Goal: Task Accomplishment & Management: Use online tool/utility

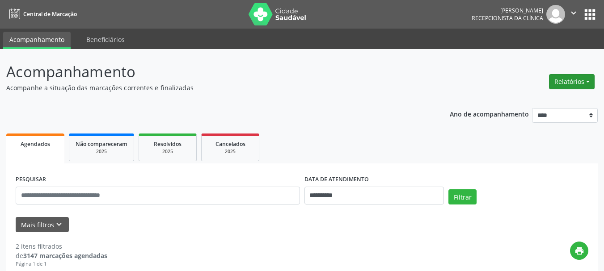
click at [567, 83] on button "Relatórios" at bounding box center [572, 81] width 46 height 15
click at [541, 103] on link "Agendamentos" at bounding box center [547, 101] width 96 height 13
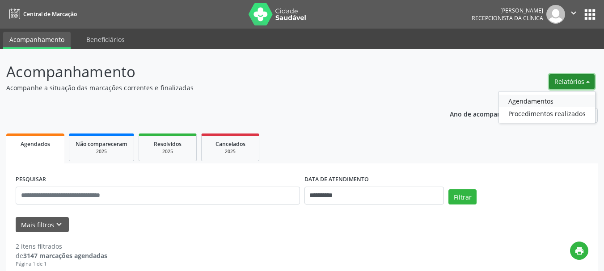
select select "*"
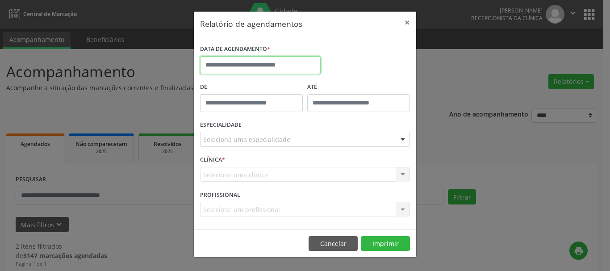
click at [214, 63] on input "text" at bounding box center [260, 65] width 121 height 18
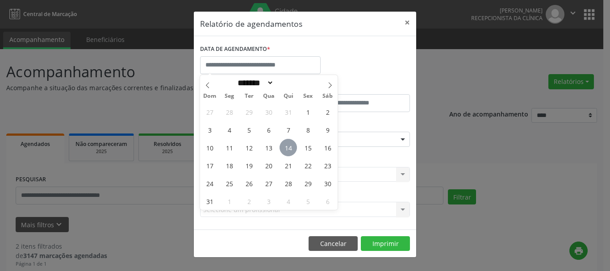
click at [286, 150] on span "14" at bounding box center [288, 147] width 17 height 17
type input "**********"
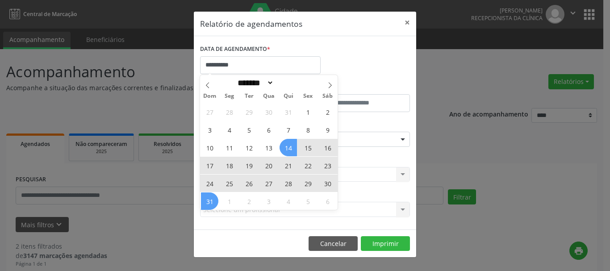
click at [210, 204] on span "31" at bounding box center [209, 201] width 17 height 17
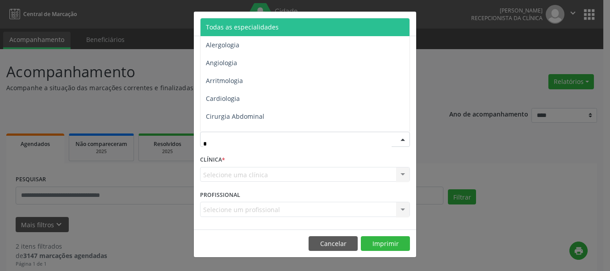
type input "**"
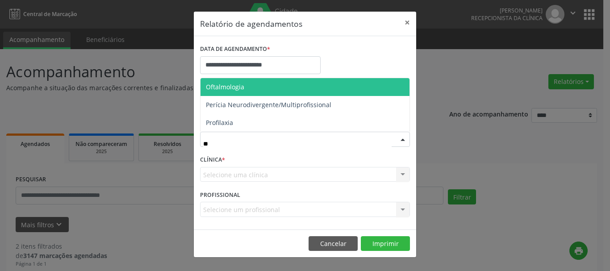
click at [219, 88] on span "Oftalmologia" at bounding box center [225, 87] width 38 height 8
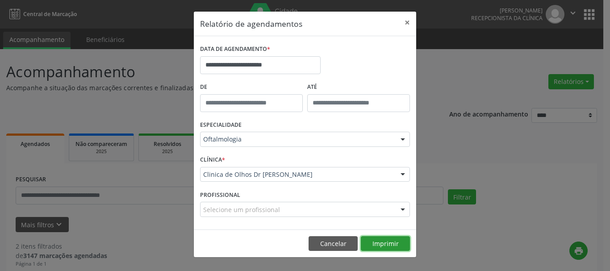
click at [387, 246] on button "Imprimir" at bounding box center [385, 243] width 49 height 15
click at [341, 250] on button "Cancelar" at bounding box center [333, 243] width 49 height 15
